Goal: Task Accomplishment & Management: Complete application form

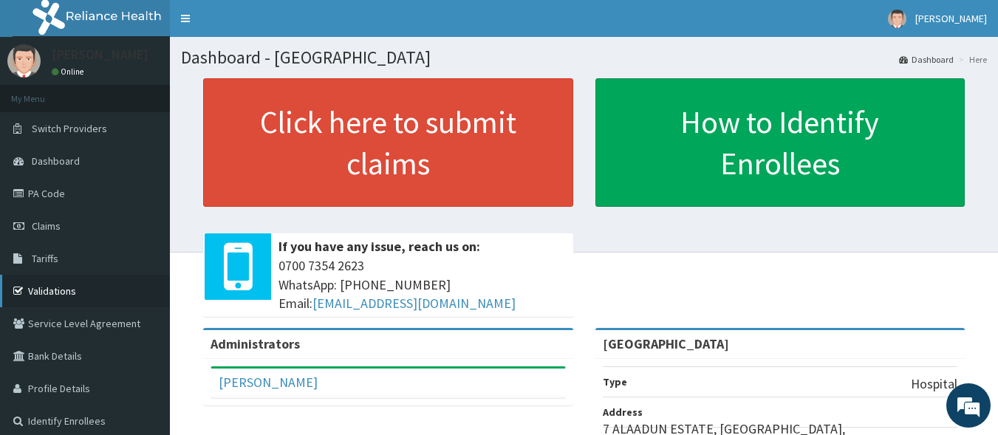
click at [97, 284] on link "Validations" at bounding box center [85, 291] width 170 height 32
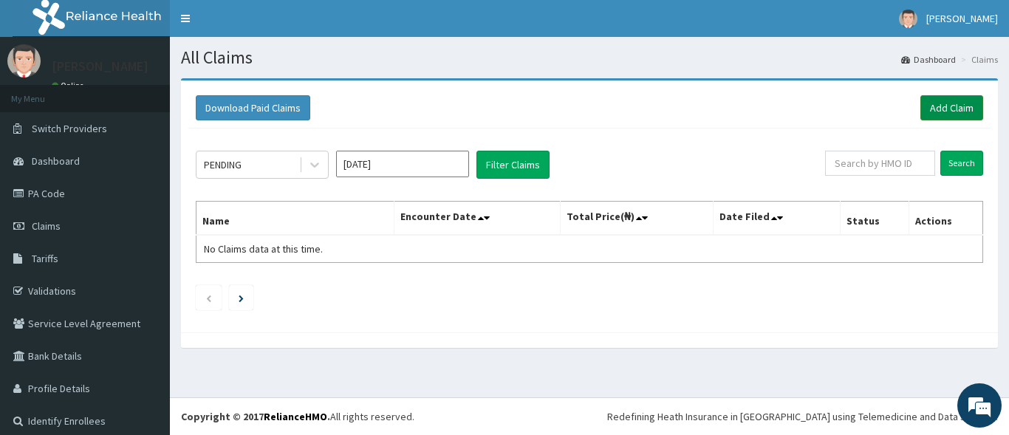
click at [956, 114] on link "Add Claim" at bounding box center [951, 107] width 63 height 25
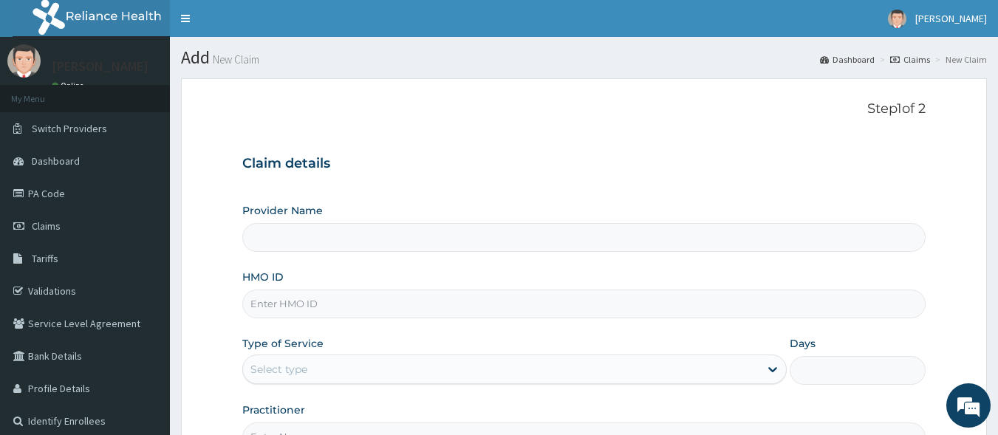
type input "[GEOGRAPHIC_DATA]"
click at [480, 301] on input "HMO ID" at bounding box center [584, 303] width 684 height 29
type input "BTR/10224/C"
click at [416, 371] on div "Select type" at bounding box center [501, 369] width 516 height 24
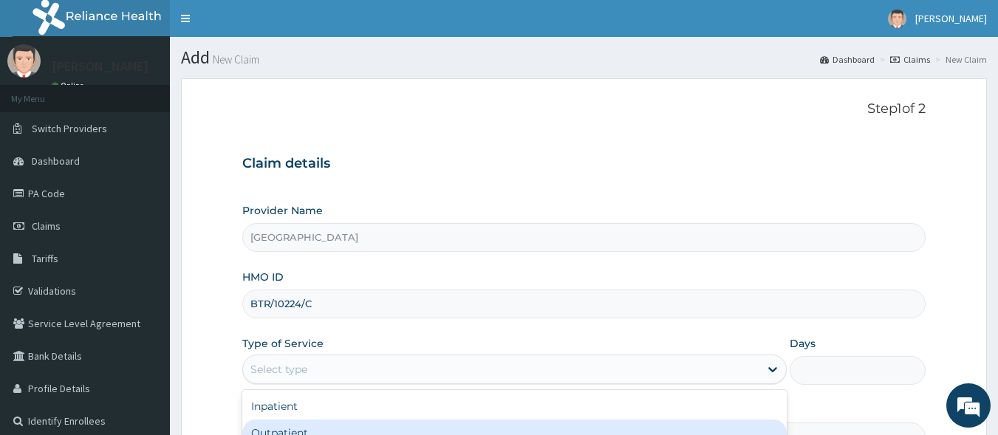
click at [416, 426] on div "Outpatient" at bounding box center [514, 432] width 544 height 27
type input "1"
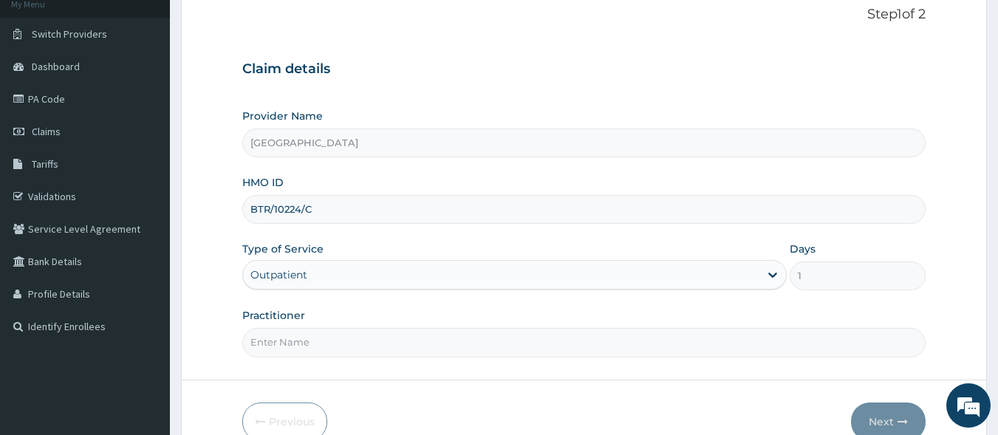
scroll to position [111, 0]
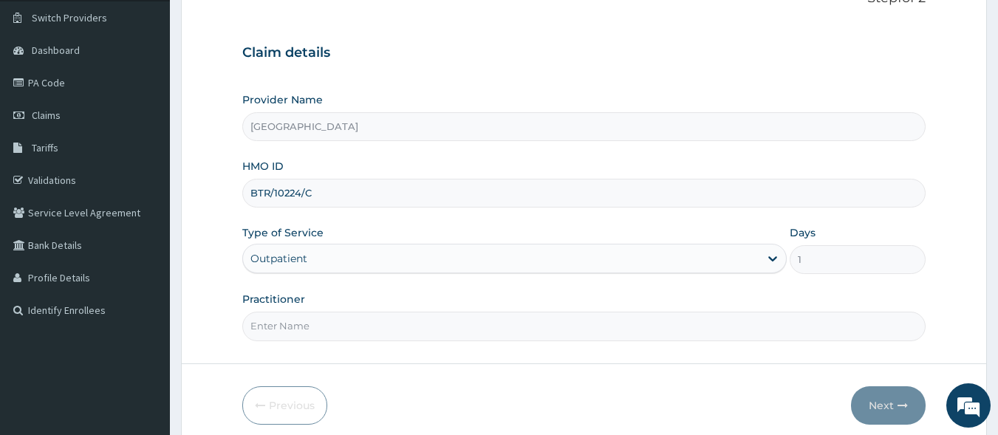
click at [546, 332] on input "Practitioner" at bounding box center [584, 326] width 684 height 29
type input "DR. AKINLOTAN"
click at [892, 401] on button "Next" at bounding box center [888, 405] width 75 height 38
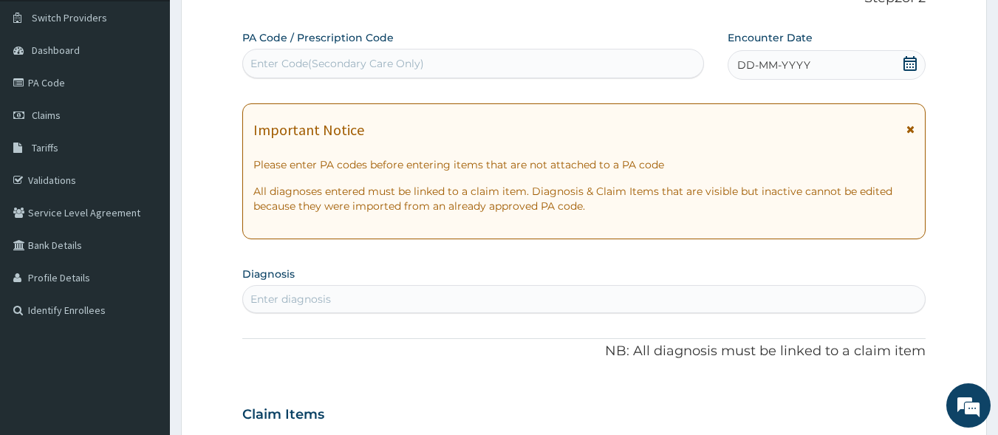
click at [909, 60] on icon at bounding box center [909, 63] width 15 height 15
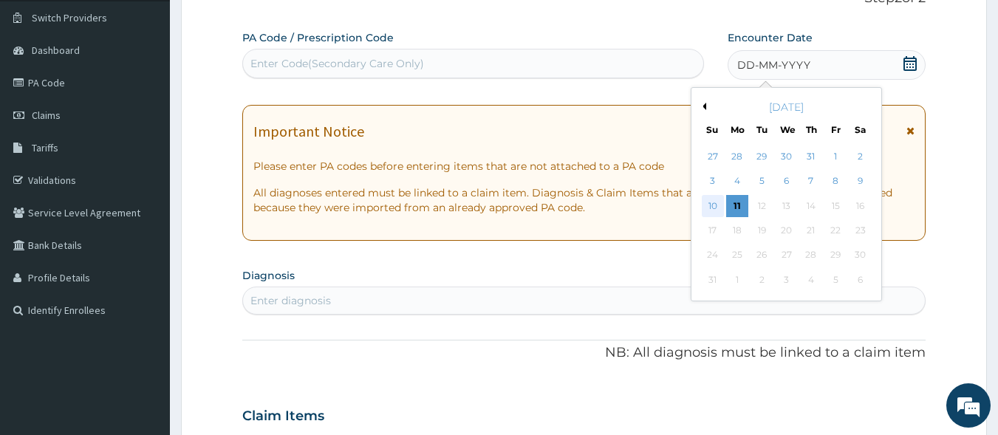
click at [710, 207] on div "10" at bounding box center [712, 206] width 22 height 22
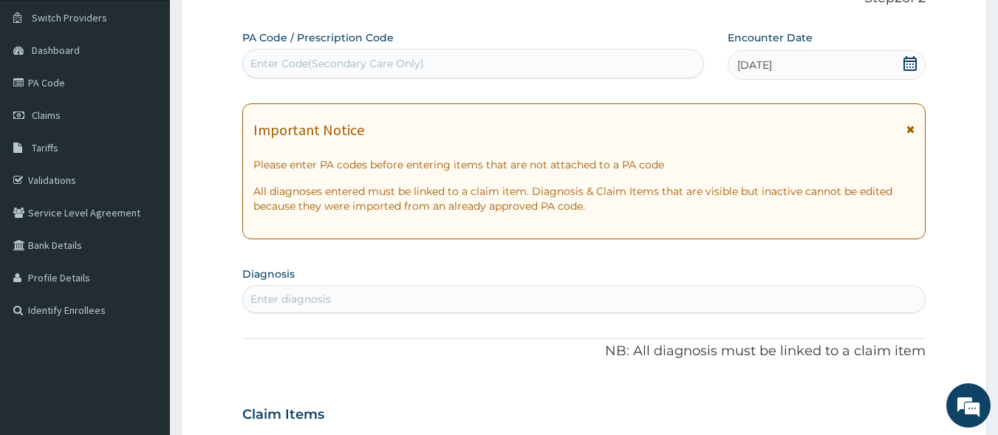
click at [445, 62] on div "Enter Code(Secondary Care Only)" at bounding box center [473, 64] width 461 height 24
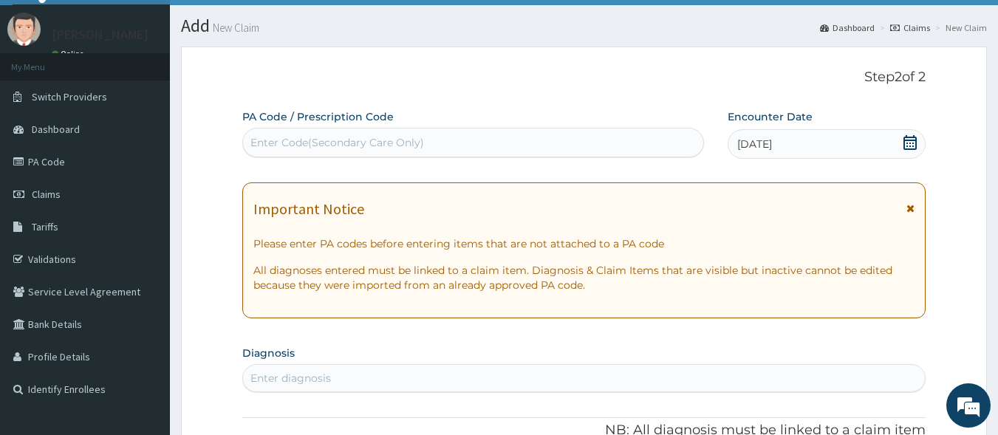
scroll to position [38, 0]
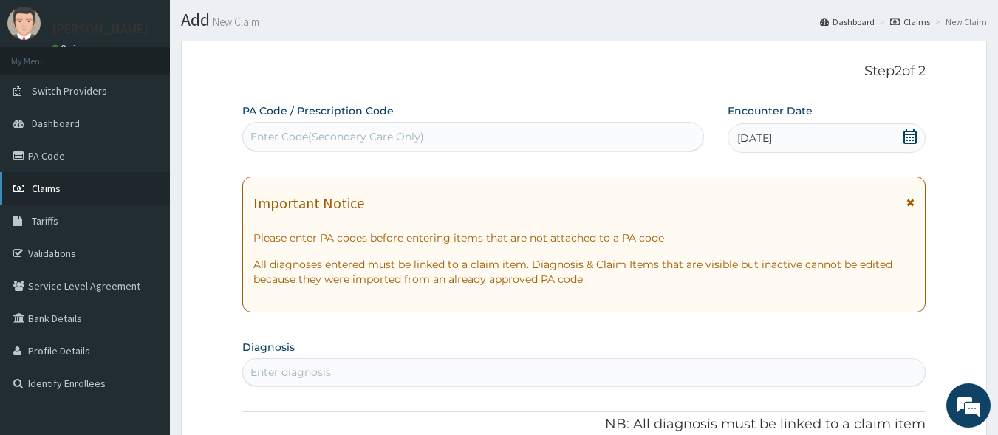
click at [54, 187] on span "Claims" at bounding box center [46, 188] width 29 height 13
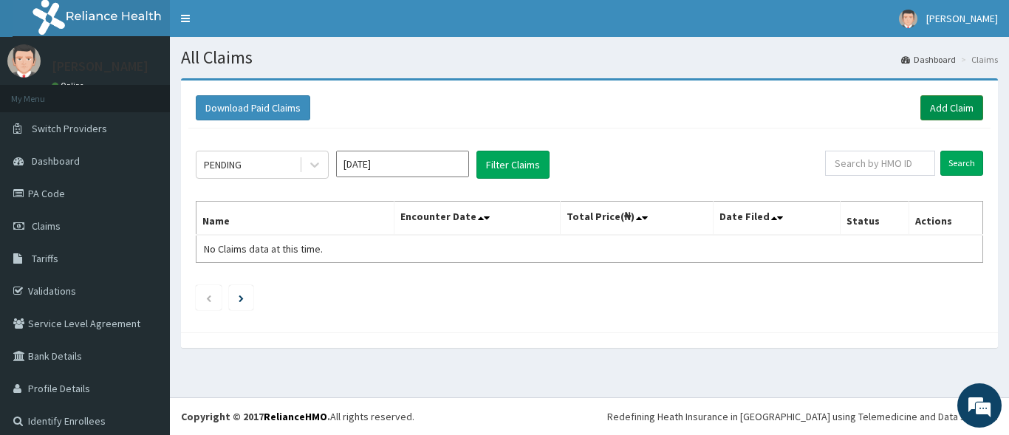
click at [952, 111] on link "Add Claim" at bounding box center [951, 107] width 63 height 25
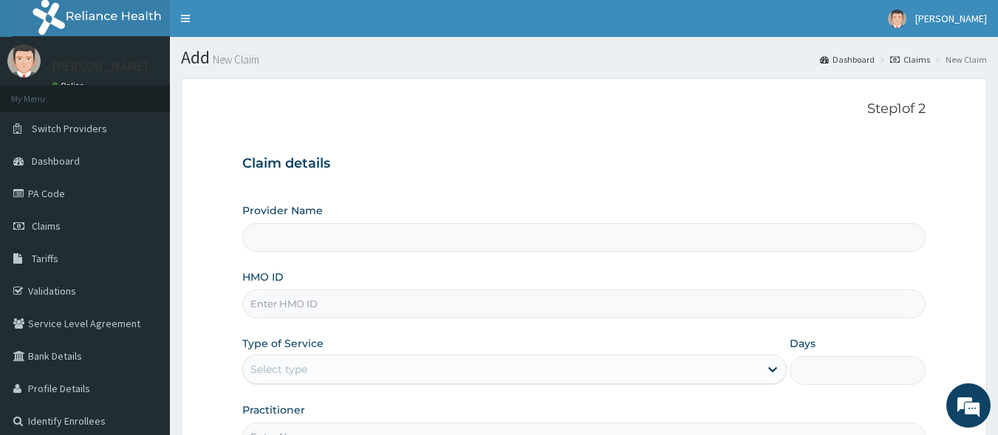
click at [456, 300] on input "HMO ID" at bounding box center [584, 303] width 684 height 29
type input "[GEOGRAPHIC_DATA]"
type input "SWF/10134/D"
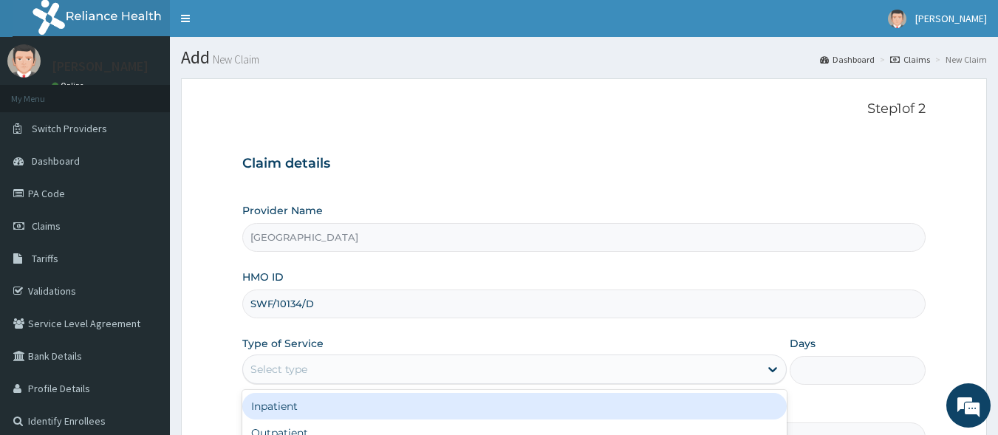
click at [700, 367] on div "Select type" at bounding box center [501, 369] width 516 height 24
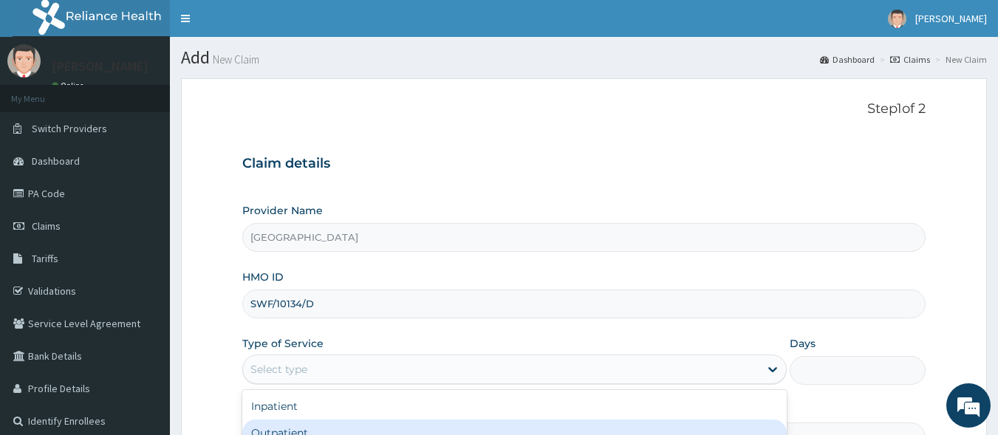
click at [651, 430] on div "Outpatient" at bounding box center [514, 432] width 544 height 27
type input "1"
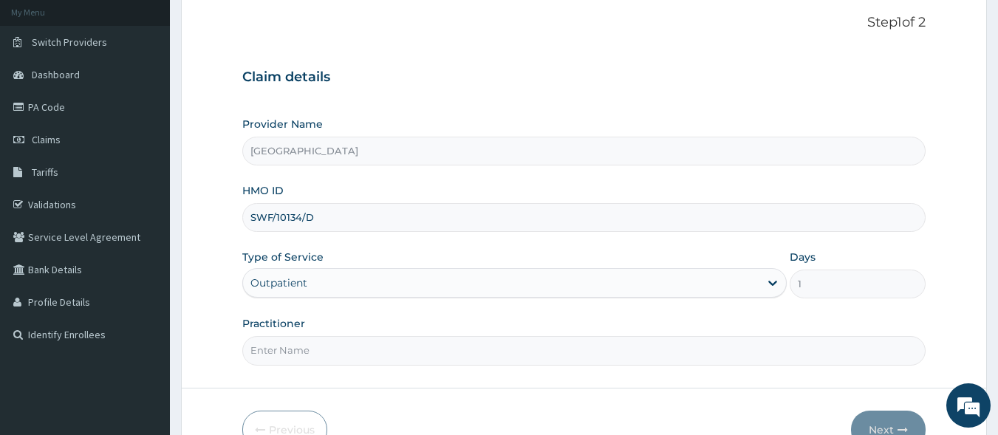
scroll to position [97, 0]
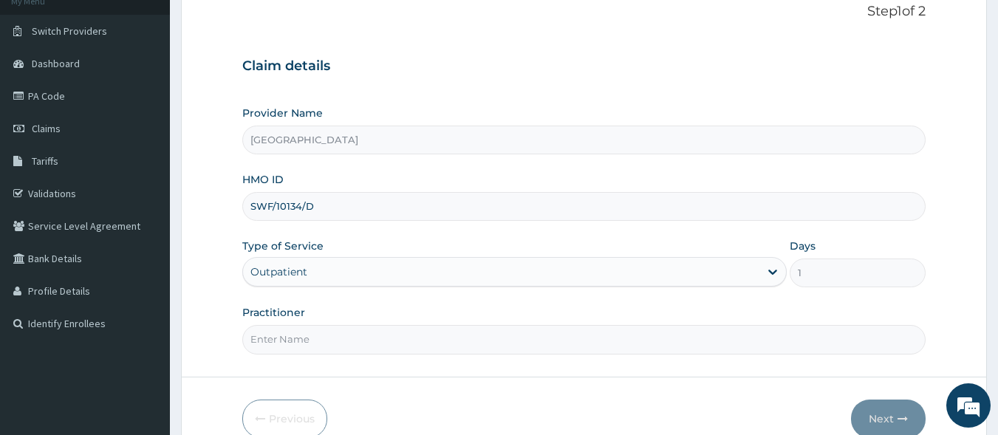
click at [326, 343] on input "Practitioner" at bounding box center [584, 339] width 684 height 29
type input "DR. AKINLOTAN"
click at [883, 416] on button "Next" at bounding box center [888, 418] width 75 height 38
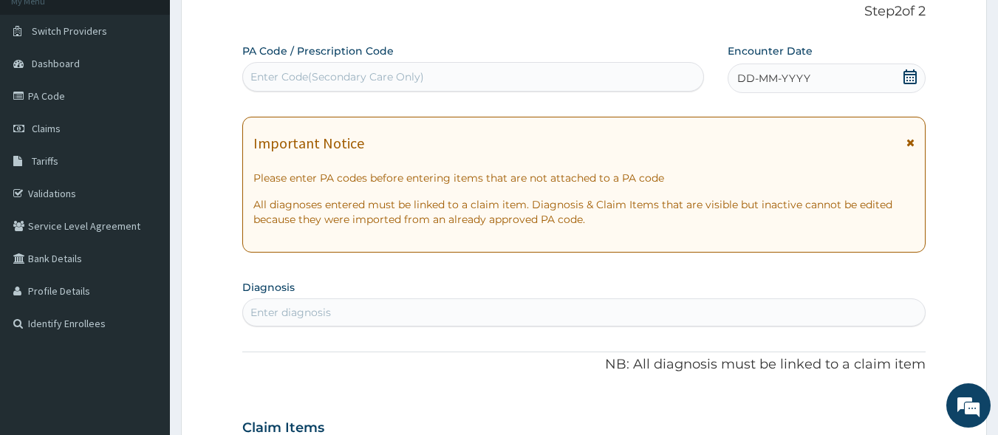
click at [909, 71] on icon at bounding box center [909, 76] width 13 height 15
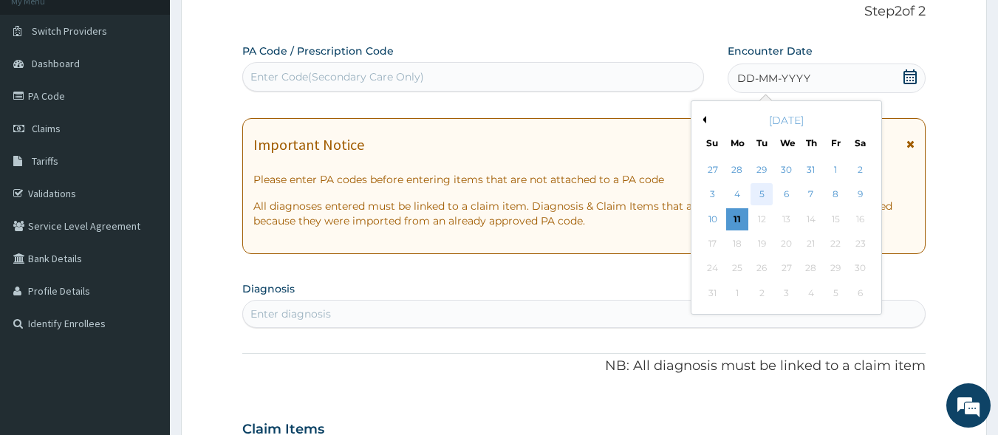
click at [764, 189] on div "5" at bounding box center [762, 195] width 22 height 22
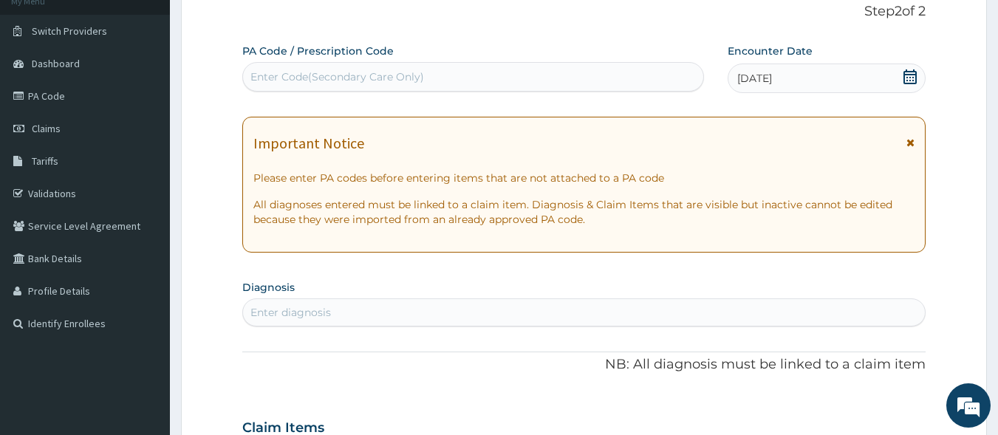
click at [557, 312] on div "Enter diagnosis" at bounding box center [584, 313] width 682 height 24
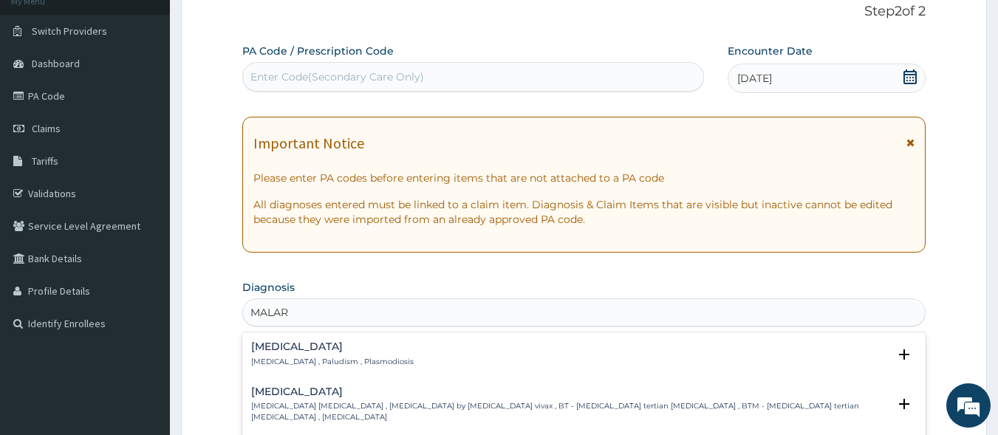
type input "MALARI"
click at [298, 355] on div "Malaria Malaria , Paludism , Plasmodiosis" at bounding box center [332, 354] width 162 height 26
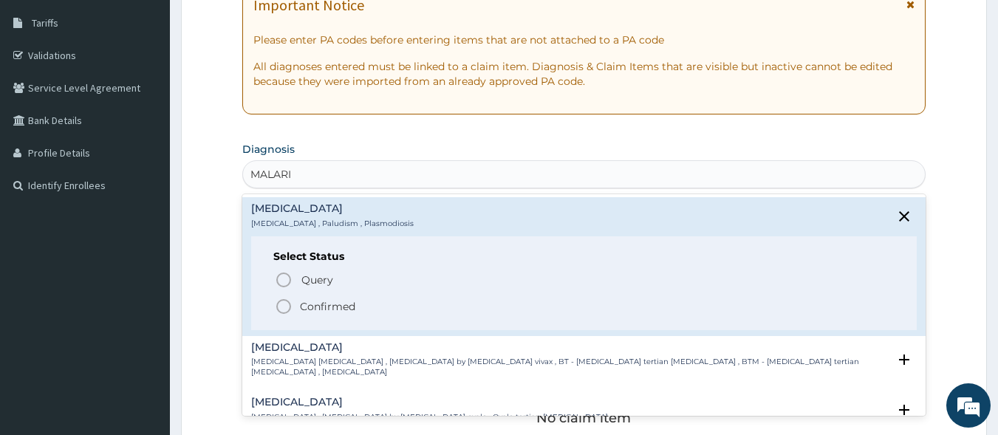
scroll to position [299, 0]
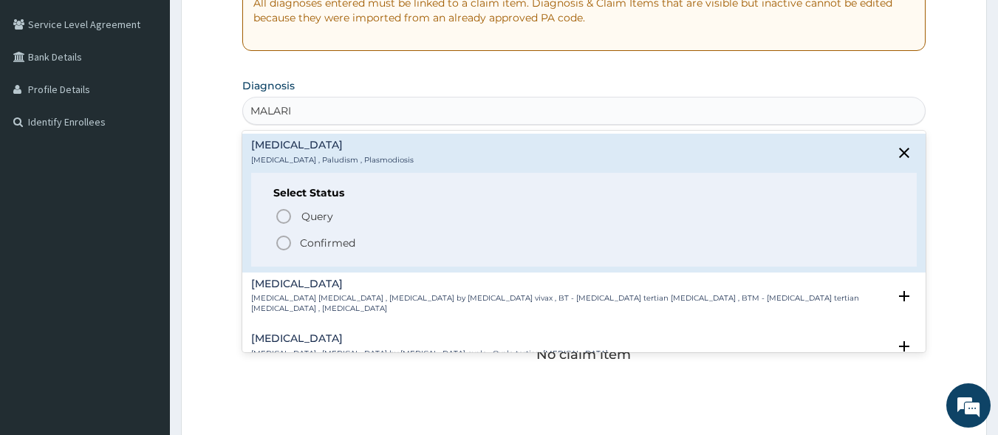
click at [284, 240] on icon "status option filled" at bounding box center [284, 243] width 18 height 18
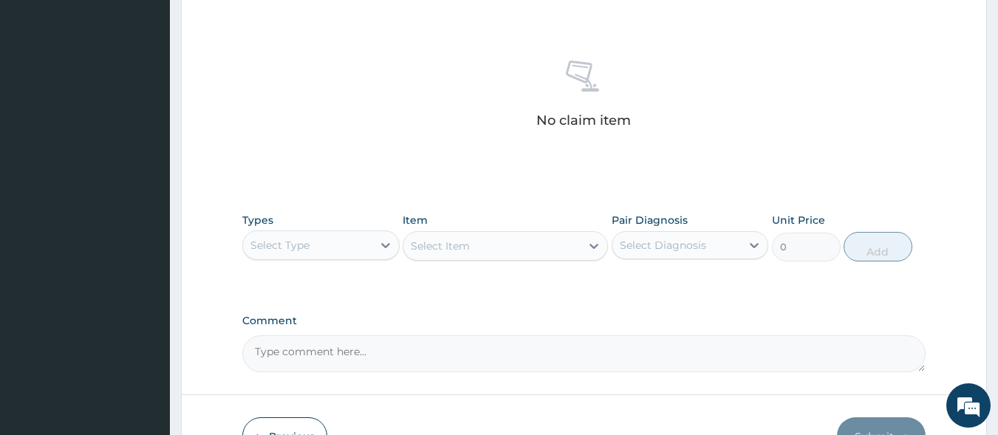
scroll to position [553, 0]
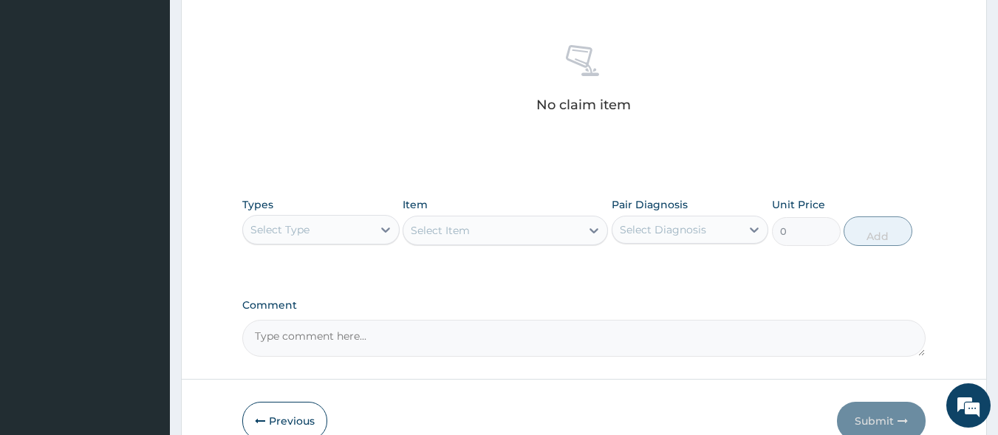
click at [315, 220] on div "Select Type" at bounding box center [307, 230] width 129 height 24
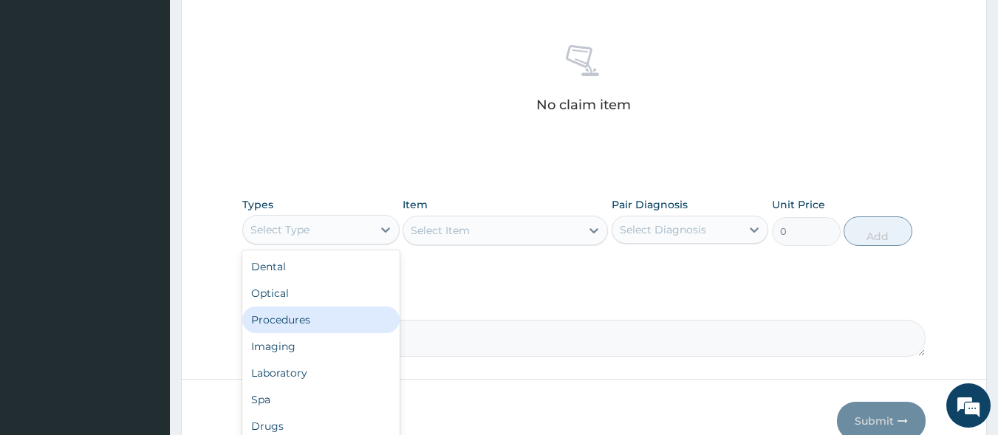
click at [318, 318] on div "Procedures" at bounding box center [320, 319] width 157 height 27
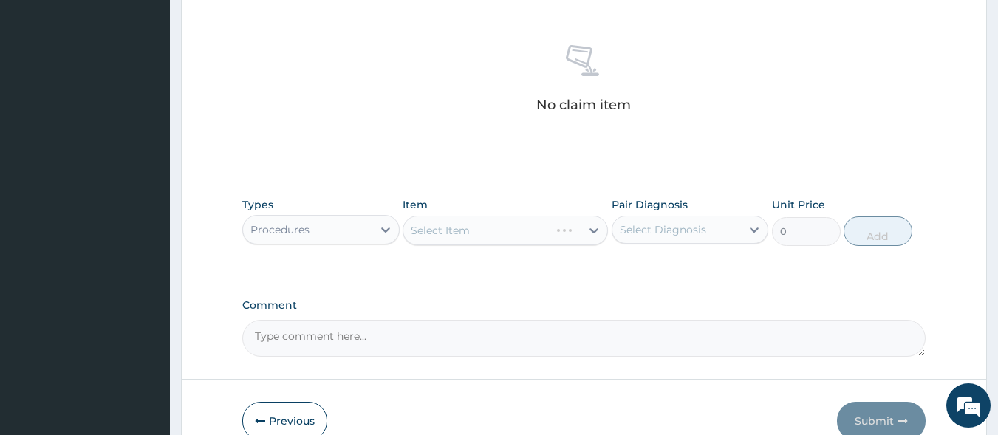
click at [482, 236] on div "Select Item" at bounding box center [504, 231] width 205 height 30
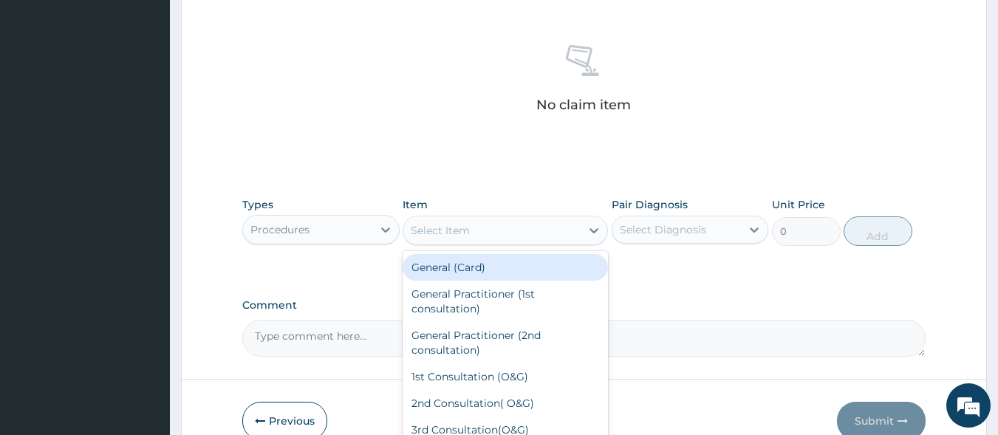
click at [482, 236] on div "Select Item" at bounding box center [491, 231] width 177 height 24
click at [495, 268] on div "General (Card)" at bounding box center [504, 267] width 205 height 27
type input "1000"
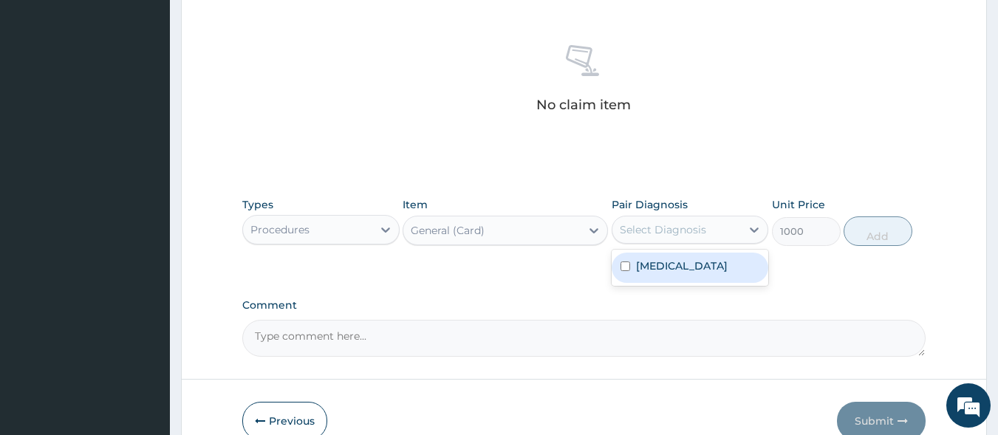
click at [690, 231] on div "Select Diagnosis" at bounding box center [663, 229] width 86 height 15
click at [693, 274] on div "Malaria" at bounding box center [689, 268] width 157 height 30
checkbox input "true"
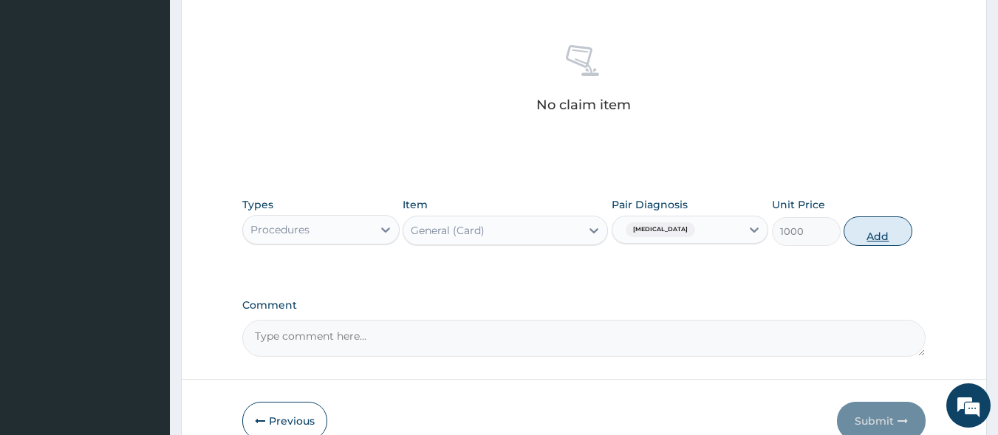
click at [883, 228] on button "Add" at bounding box center [877, 231] width 69 height 30
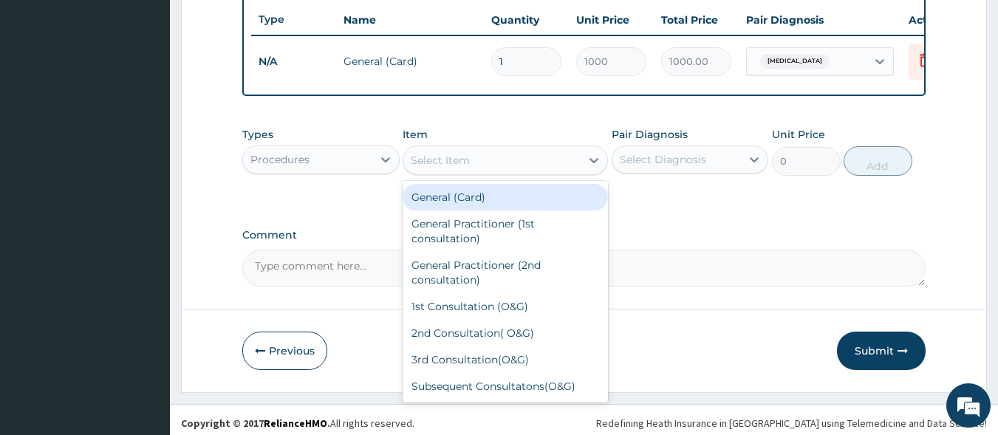
click at [514, 168] on div "Select Item" at bounding box center [491, 160] width 177 height 24
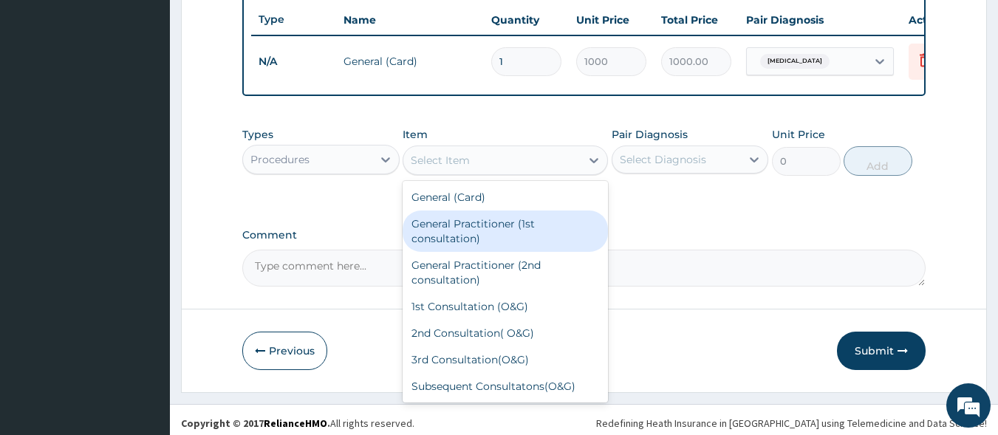
click at [511, 237] on div "General Practitioner (1st consultation)" at bounding box center [504, 230] width 205 height 41
type input "2500"
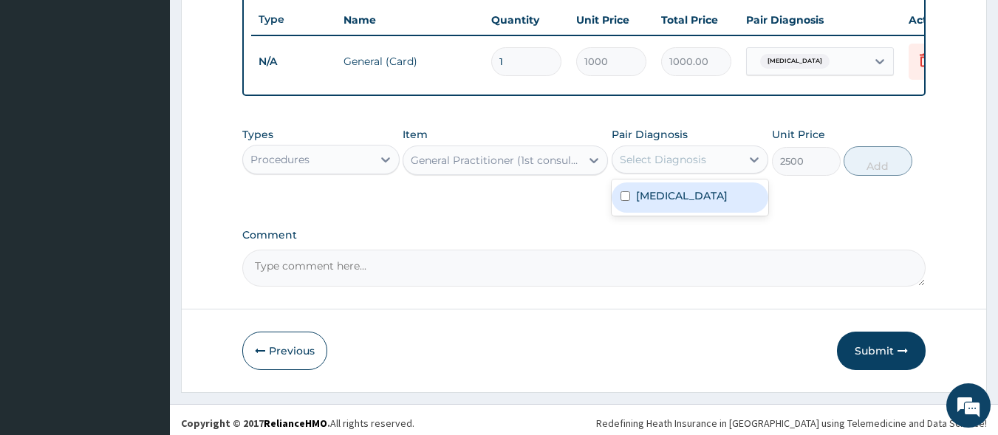
click at [684, 167] on div "Select Diagnosis" at bounding box center [663, 159] width 86 height 15
click at [668, 213] on div "Malaria" at bounding box center [689, 197] width 157 height 30
checkbox input "true"
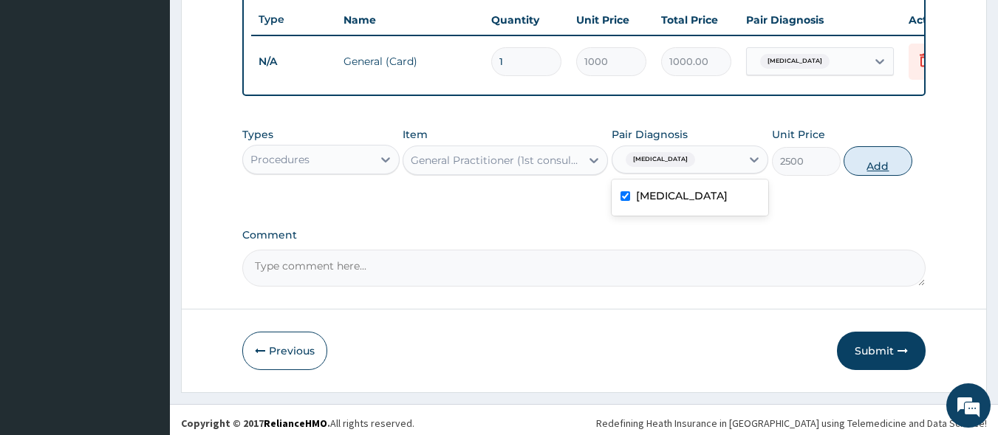
click at [880, 173] on button "Add" at bounding box center [877, 161] width 69 height 30
type input "0"
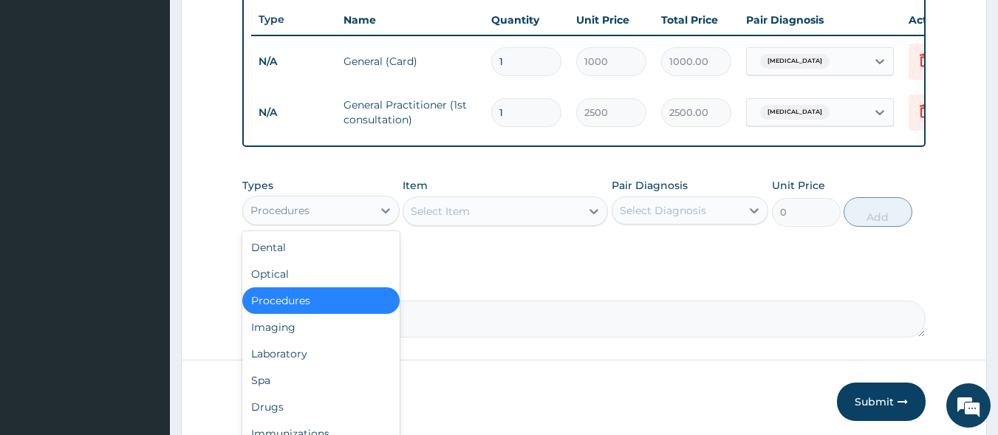
click at [364, 209] on div "Procedures" at bounding box center [307, 211] width 129 height 24
click at [324, 367] on div "Laboratory" at bounding box center [320, 353] width 157 height 27
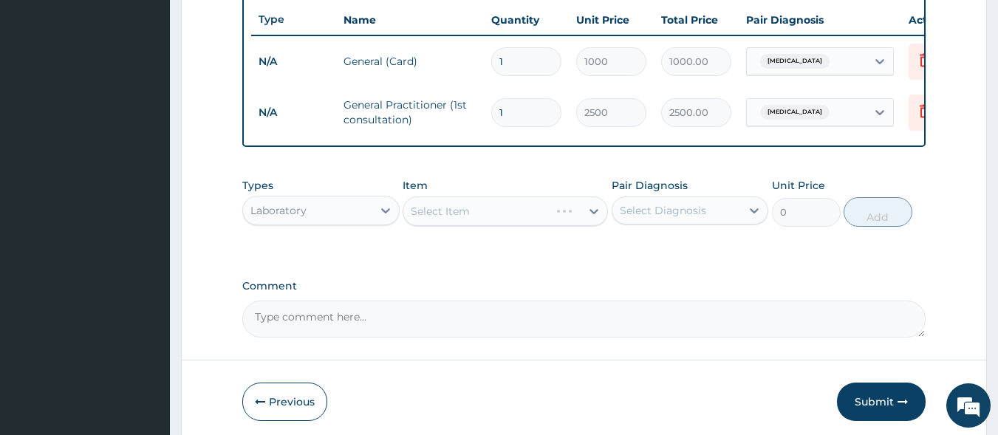
click at [497, 226] on div "Select Item" at bounding box center [504, 211] width 205 height 30
click at [497, 223] on div "Select Item" at bounding box center [491, 211] width 177 height 24
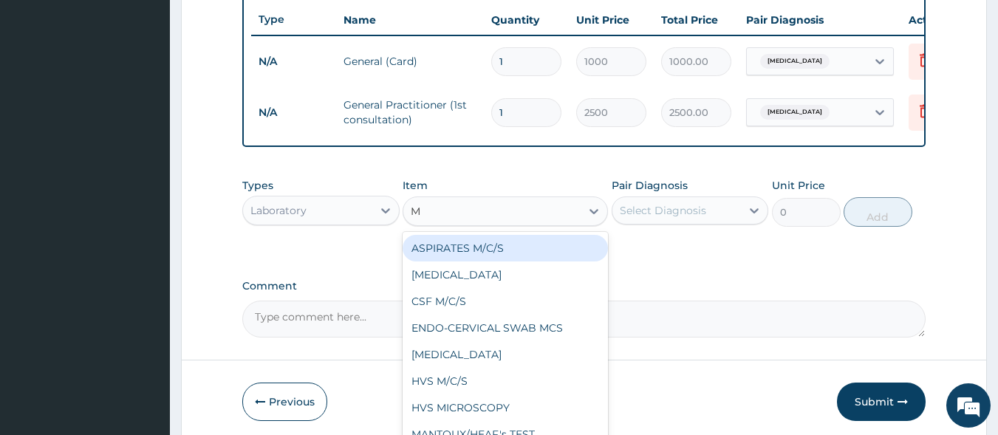
type input "MP"
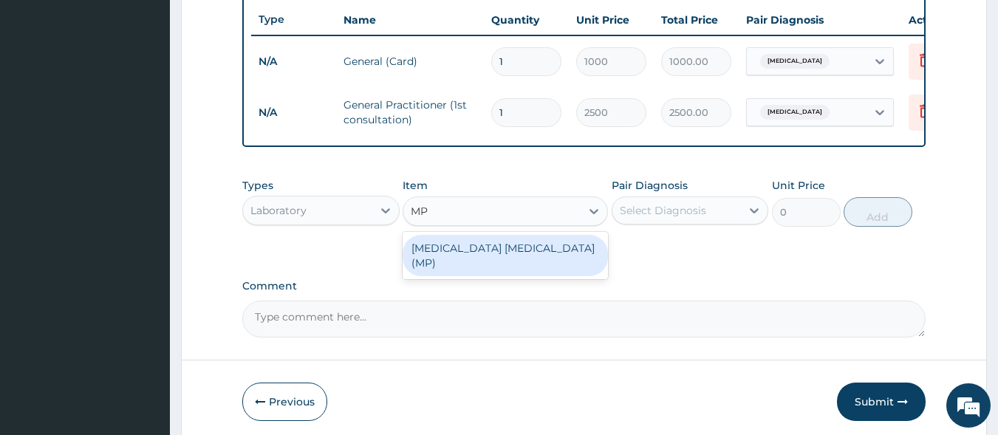
click at [515, 261] on div "MALARIA PARASITE (MP)" at bounding box center [504, 255] width 205 height 41
type input "1000"
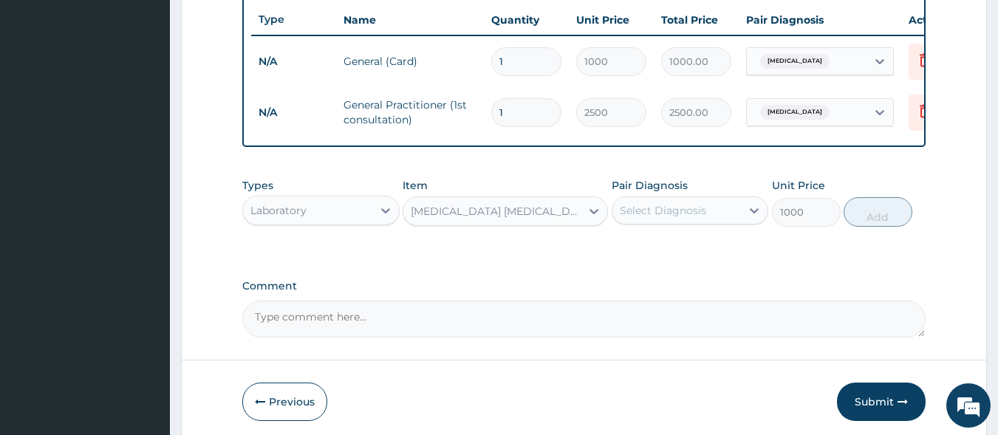
click at [668, 216] on div "Select Diagnosis" at bounding box center [663, 210] width 86 height 15
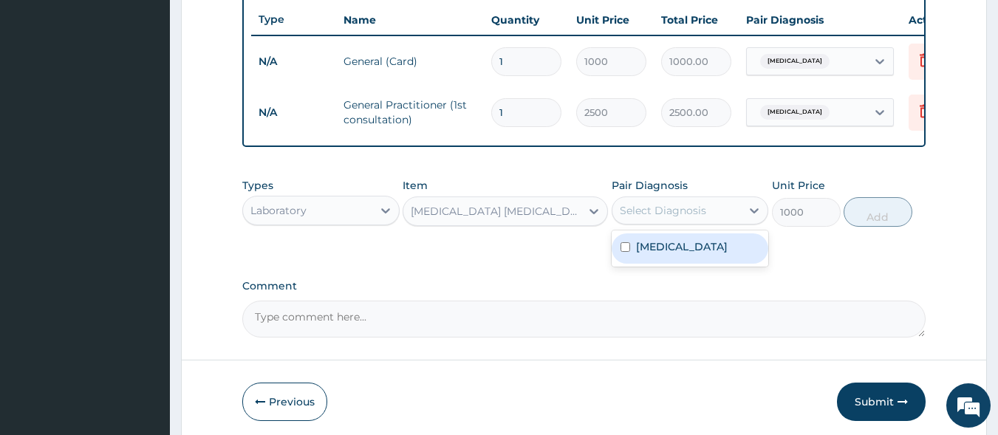
click at [663, 254] on label "Malaria" at bounding box center [682, 246] width 92 height 15
checkbox input "true"
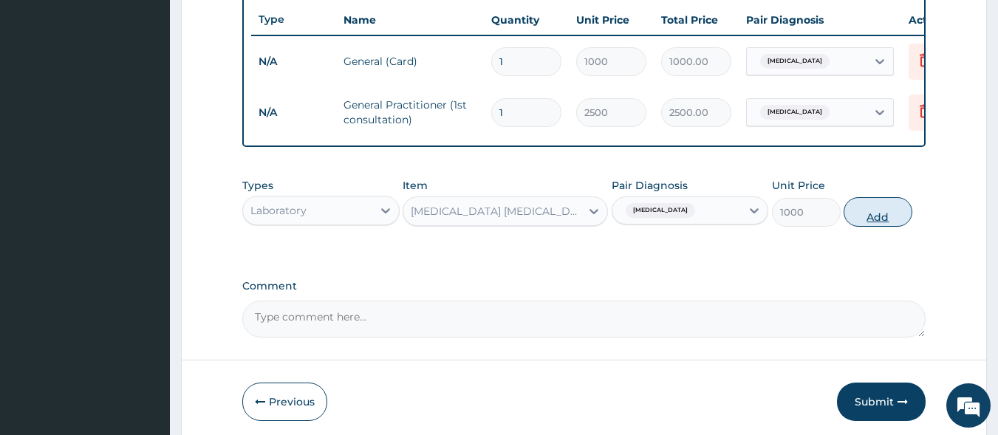
click at [881, 225] on button "Add" at bounding box center [877, 212] width 69 height 30
type input "0"
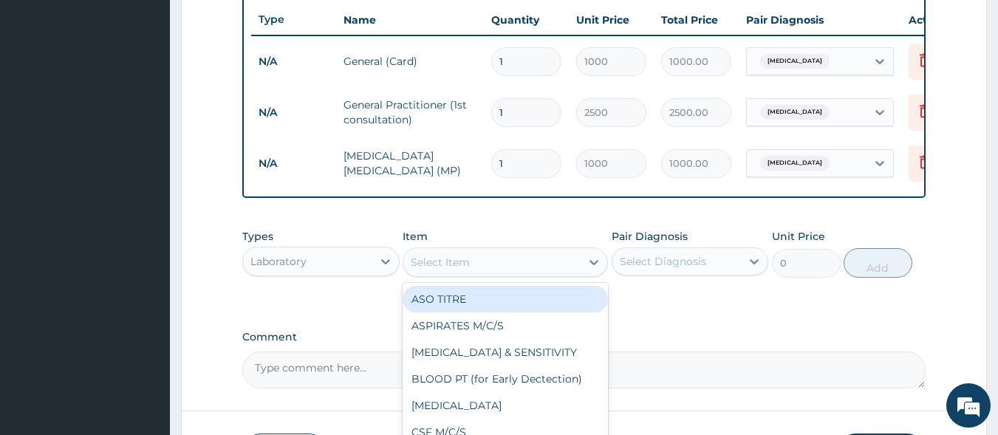
click at [521, 273] on div "Select Item" at bounding box center [491, 262] width 177 height 24
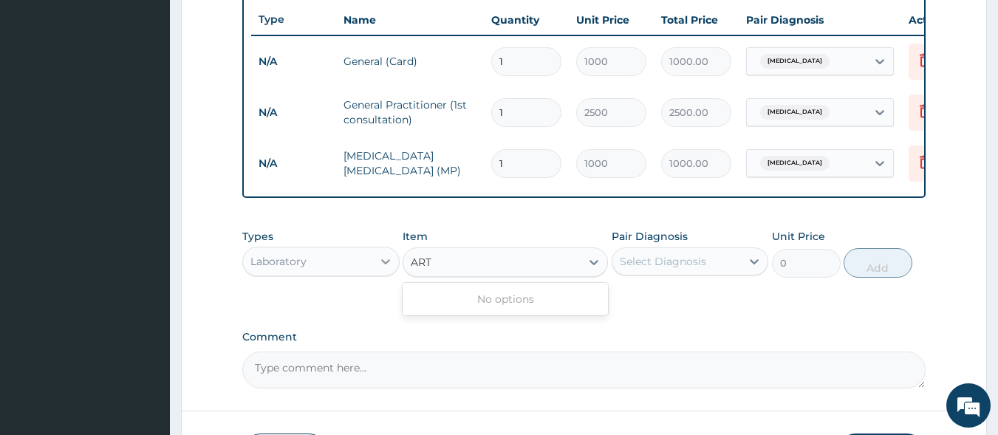
type input "ART"
click at [392, 268] on icon at bounding box center [385, 261] width 15 height 15
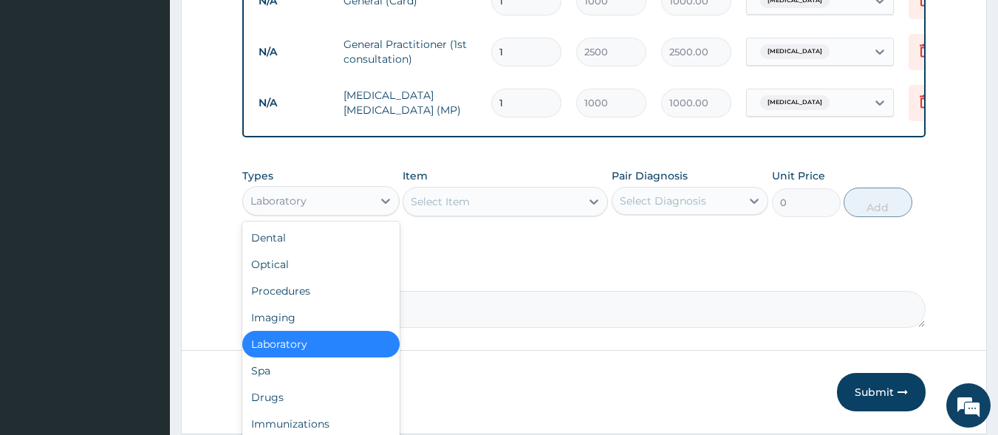
scroll to position [673, 0]
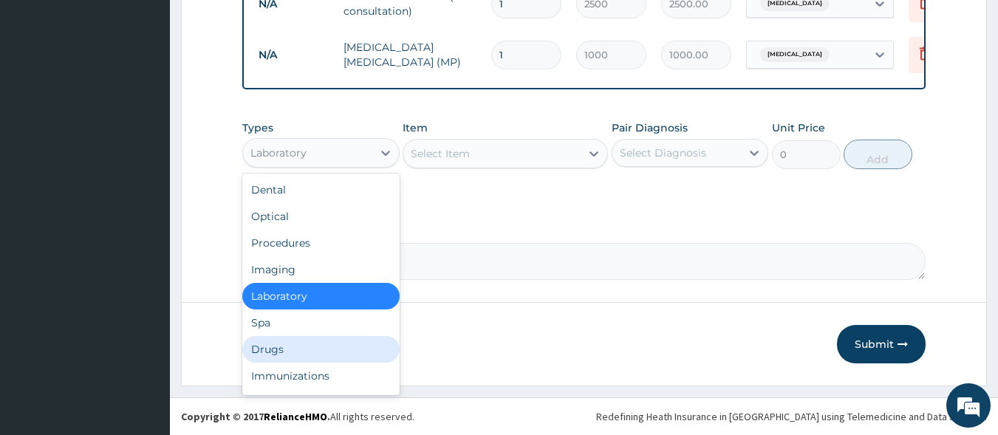
click at [309, 354] on div "Drugs" at bounding box center [320, 349] width 157 height 27
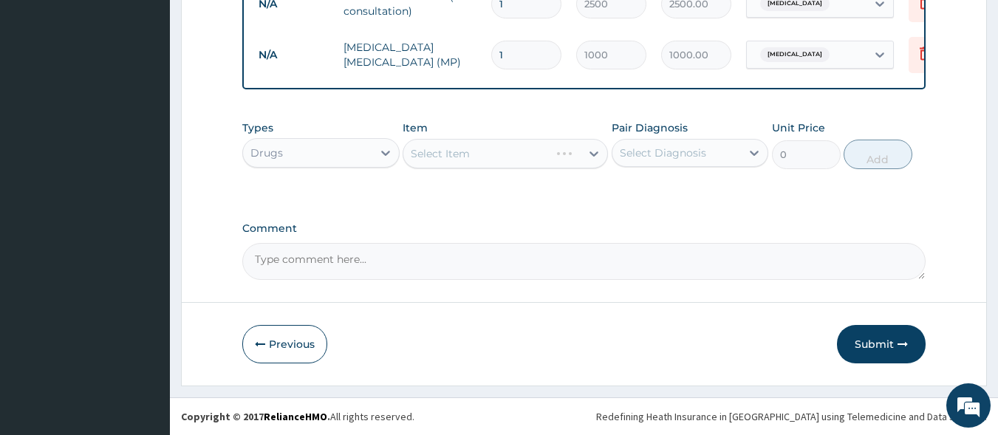
click at [530, 151] on div "Select Item" at bounding box center [504, 154] width 205 height 30
click at [530, 152] on div "Select Item" at bounding box center [504, 154] width 205 height 30
click at [530, 152] on div "Select Item" at bounding box center [491, 154] width 177 height 24
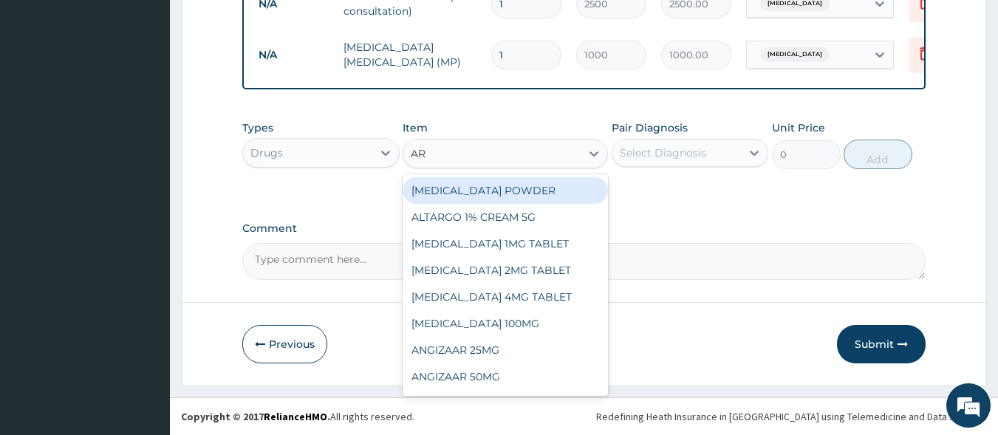
type input "ART"
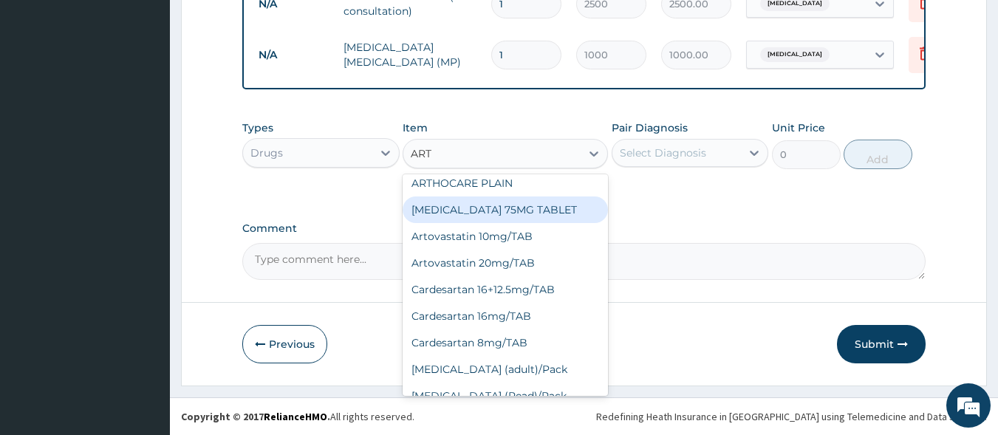
scroll to position [184, 0]
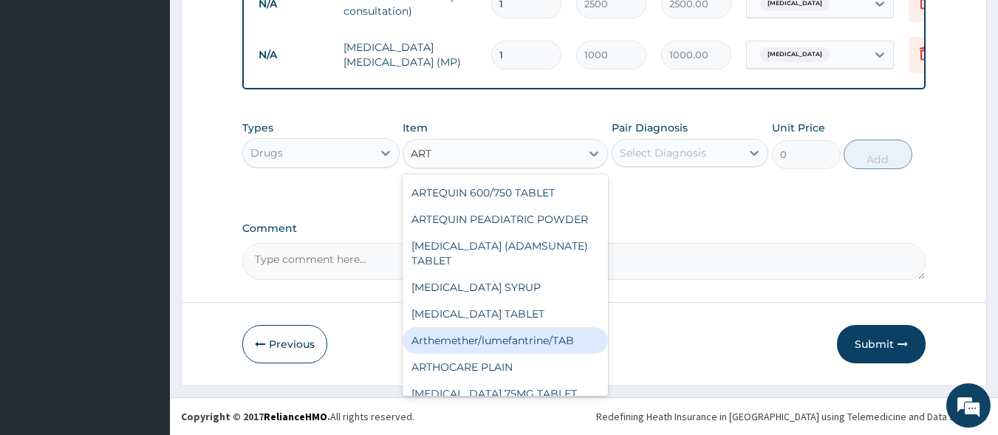
click at [558, 338] on div "Arthemether/lumefantrine/TAB" at bounding box center [504, 340] width 205 height 27
type input "70"
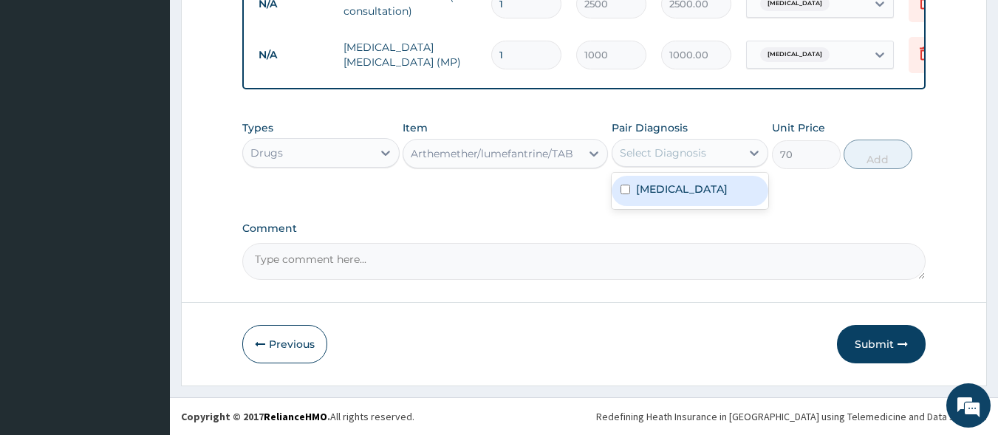
click at [713, 158] on div "Select Diagnosis" at bounding box center [676, 153] width 129 height 24
click at [710, 196] on div "Malaria" at bounding box center [689, 191] width 157 height 30
checkbox input "true"
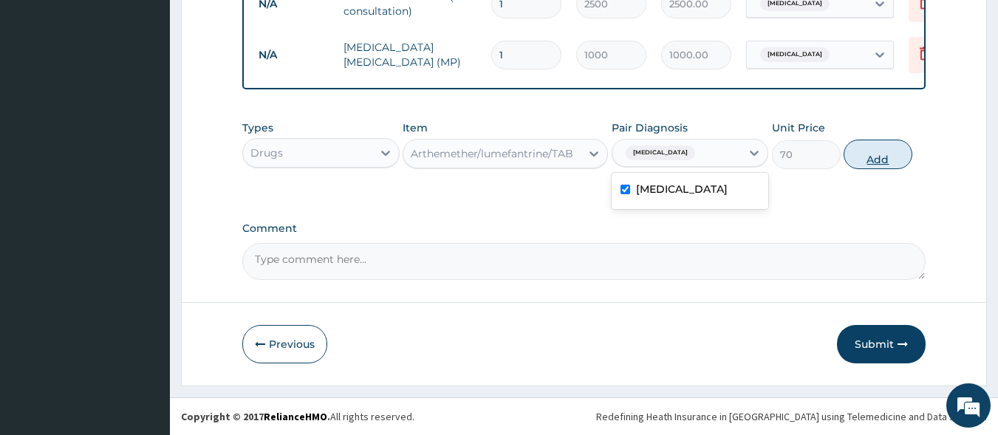
click at [872, 151] on button "Add" at bounding box center [877, 155] width 69 height 30
type input "0"
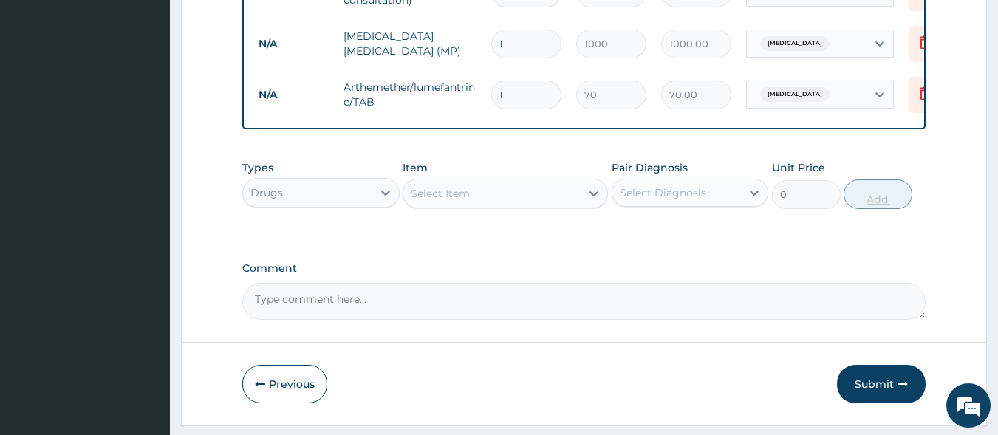
type input "12"
type input "840.00"
type input "12"
click at [560, 200] on div "Select Item" at bounding box center [491, 194] width 177 height 24
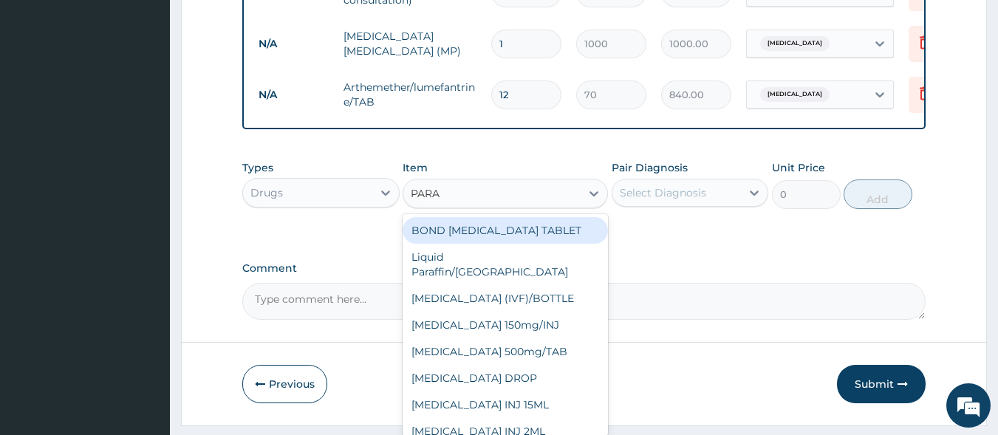
type input "PARAC"
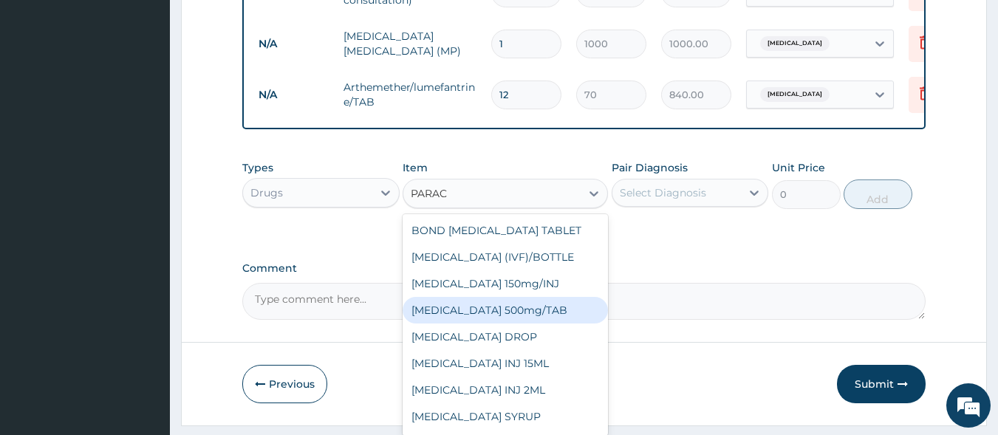
click at [549, 323] on div "PARACETAMOL 500mg/TAB" at bounding box center [504, 310] width 205 height 27
type input "10"
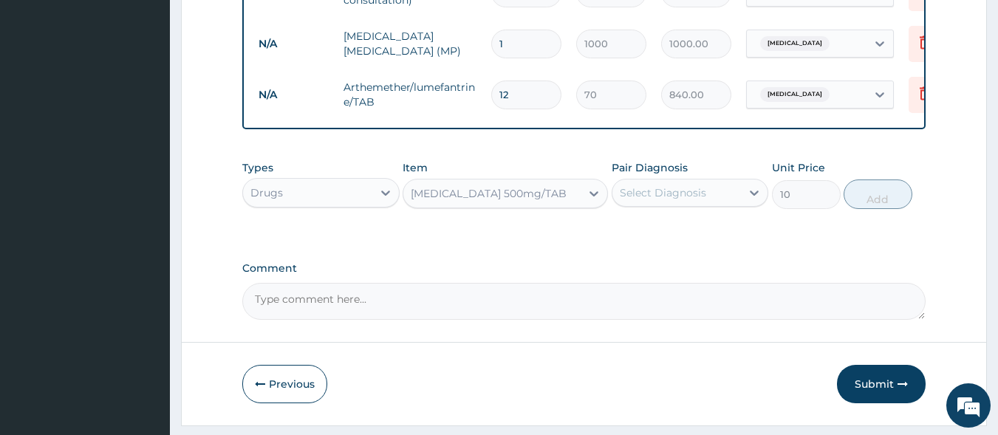
click at [699, 205] on div "Select Diagnosis" at bounding box center [676, 193] width 129 height 24
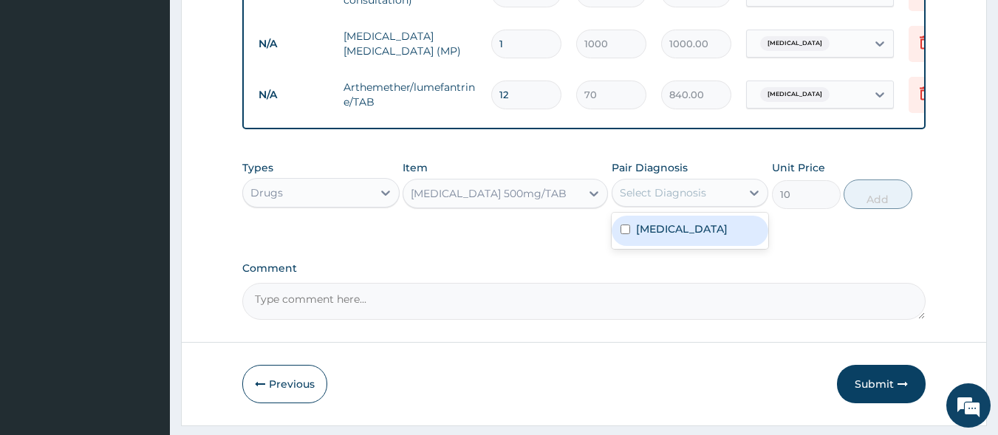
click at [717, 246] on div "Malaria" at bounding box center [689, 231] width 157 height 30
checkbox input "true"
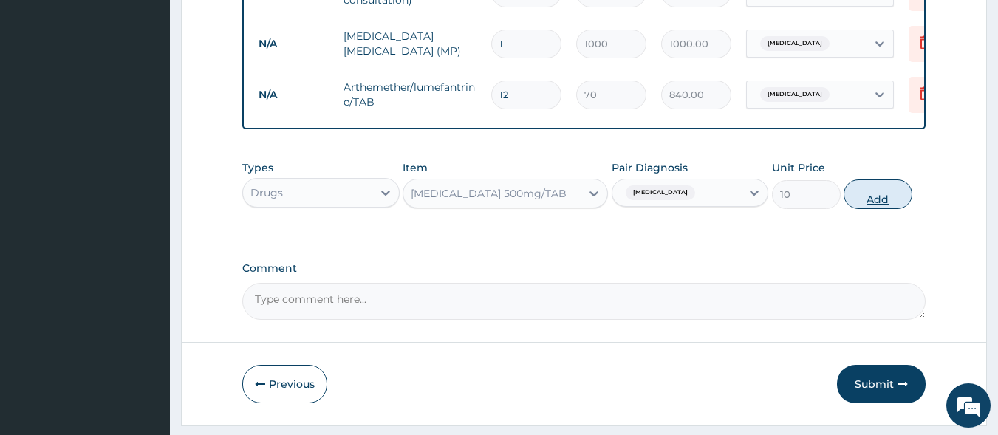
click at [877, 208] on button "Add" at bounding box center [877, 194] width 69 height 30
type input "0"
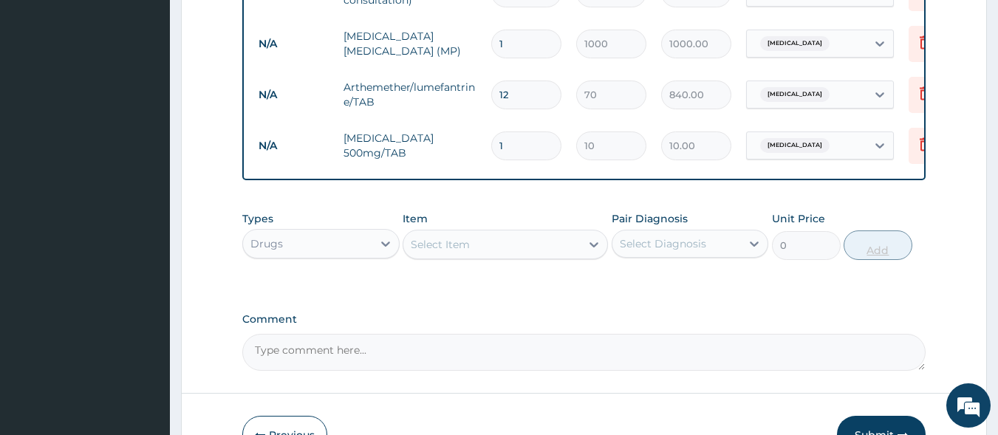
type input "12"
type input "120.00"
type input "12"
click at [898, 427] on button "Submit" at bounding box center [881, 435] width 89 height 38
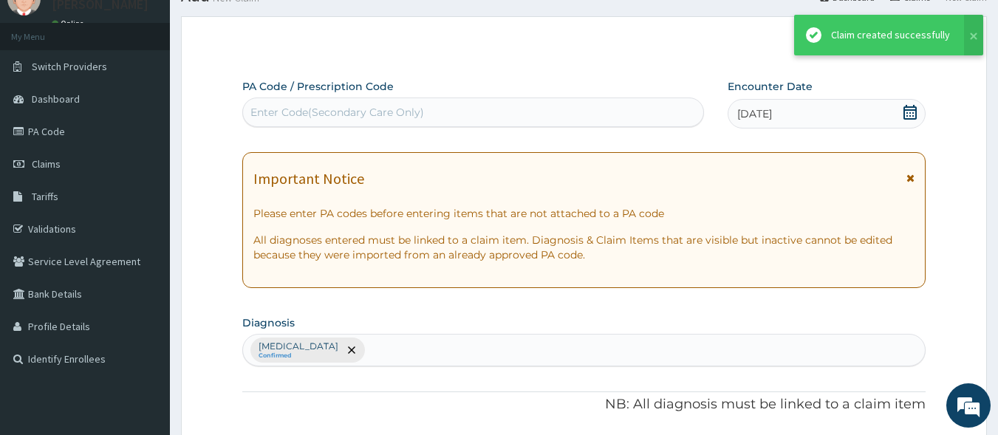
scroll to position [673, 0]
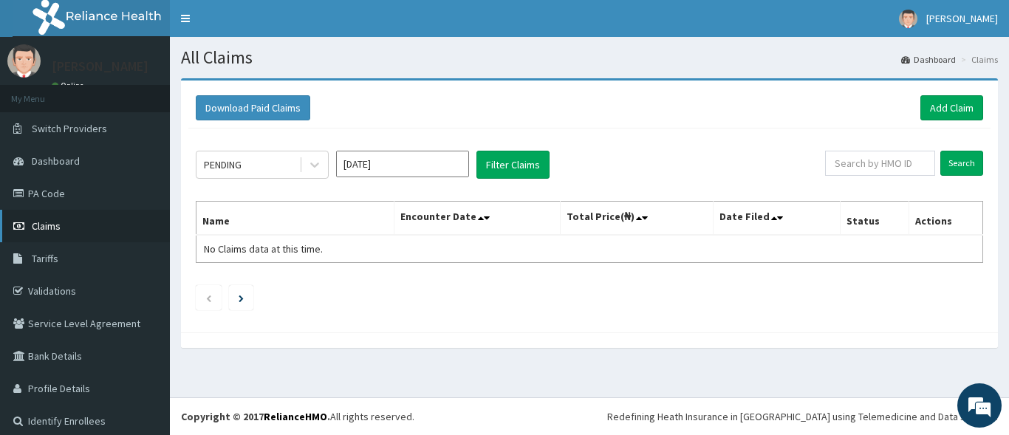
click at [40, 223] on span "Claims" at bounding box center [46, 225] width 29 height 13
